Goal: Task Accomplishment & Management: Complete application form

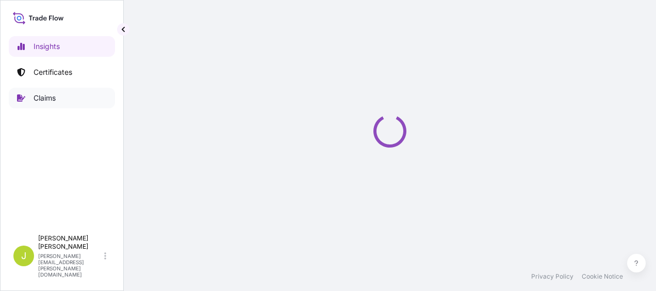
select select "2025"
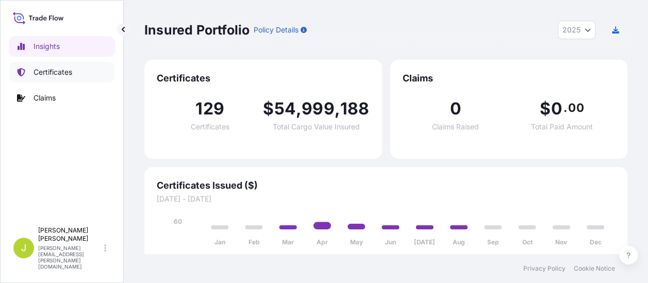
click at [68, 76] on p "Certificates" at bounding box center [53, 72] width 39 height 10
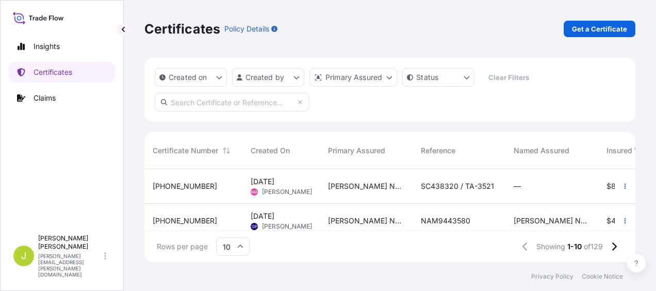
scroll to position [91, 483]
click at [244, 100] on input "text" at bounding box center [232, 102] width 155 height 19
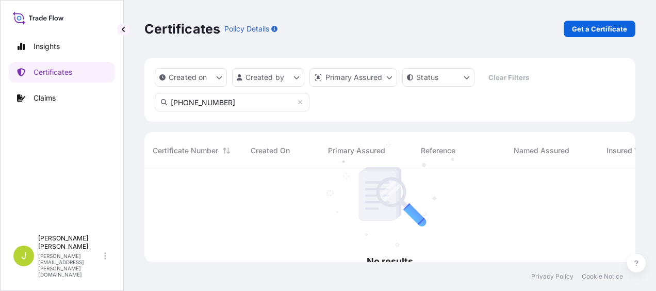
click at [227, 104] on input "[PHONE_NUMBER]" at bounding box center [232, 102] width 155 height 19
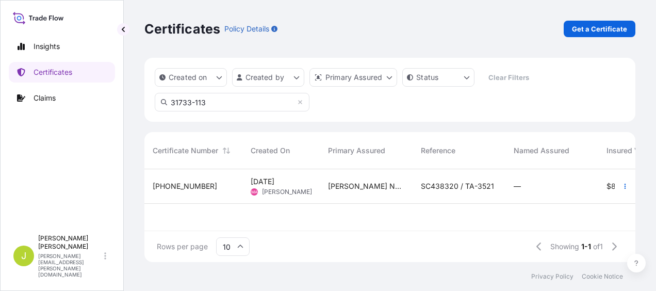
type input "31733-113"
click at [183, 186] on span "[PHONE_NUMBER]" at bounding box center [185, 186] width 64 height 10
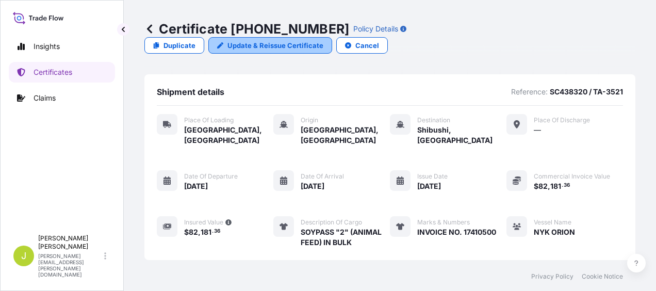
click at [323, 40] on p "Update & Reissue Certificate" at bounding box center [275, 45] width 96 height 10
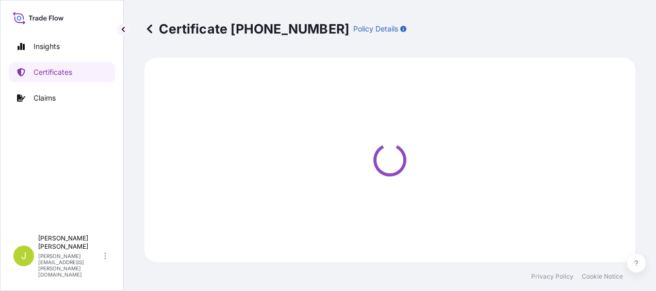
select select "Road / [GEOGRAPHIC_DATA]"
select select "Sea"
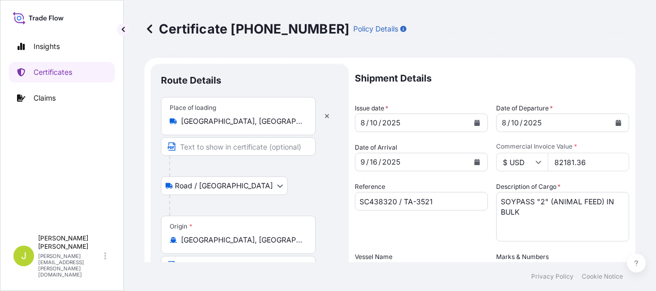
select select "31733"
